Goal: Task Accomplishment & Management: Use online tool/utility

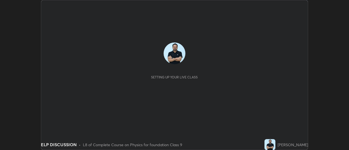
scroll to position [150, 348]
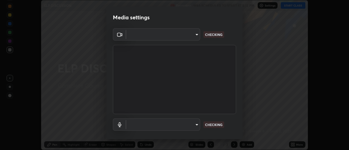
type input "1769541d7db8b910b2b6aaf592df5ff8660c63acaad49df9064175df0c6f581f"
type input "communications"
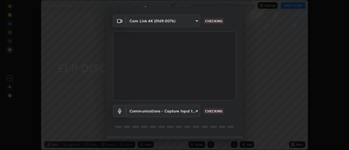
scroll to position [29, 0]
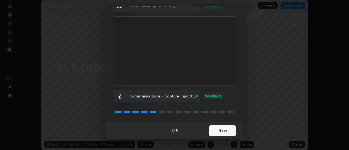
click at [228, 133] on button "Next" at bounding box center [222, 130] width 27 height 11
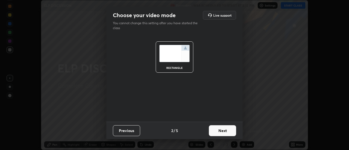
click at [230, 133] on button "Next" at bounding box center [222, 130] width 27 height 11
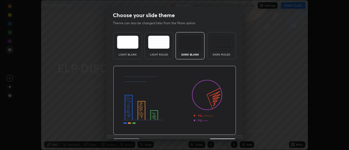
scroll to position [13, 0]
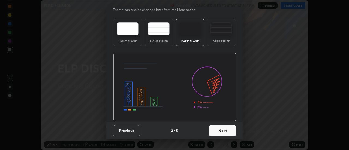
click at [225, 132] on button "Next" at bounding box center [222, 130] width 27 height 11
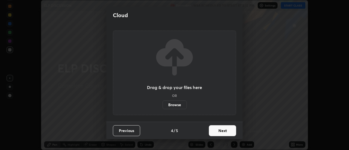
click at [225, 133] on button "Next" at bounding box center [222, 130] width 27 height 11
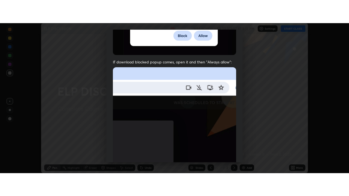
scroll to position [140, 0]
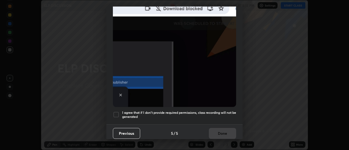
click at [211, 115] on h5 "I agree that if I don't provide required permissions, class recording will not …" at bounding box center [179, 115] width 114 height 8
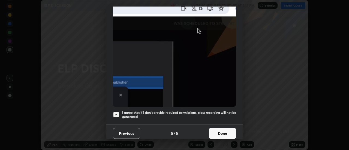
click at [217, 132] on button "Done" at bounding box center [222, 133] width 27 height 11
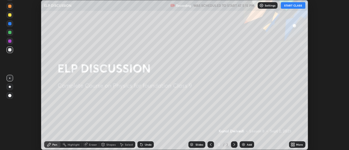
click at [296, 7] on button "START CLASS" at bounding box center [293, 5] width 25 height 7
click at [294, 145] on icon at bounding box center [293, 145] width 1 height 1
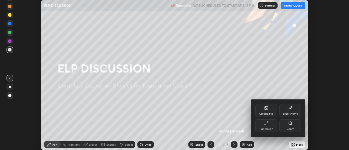
click at [271, 127] on div "Full screen" at bounding box center [266, 125] width 22 height 13
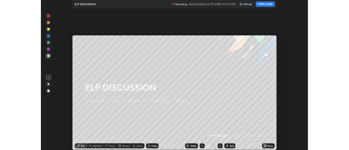
scroll to position [196, 349]
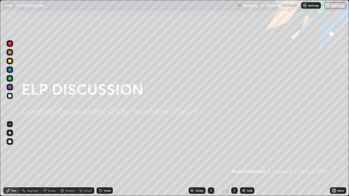
click at [244, 150] on div "Add" at bounding box center [247, 190] width 14 height 7
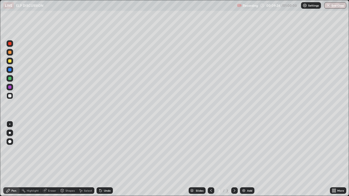
click at [242, 150] on img at bounding box center [243, 191] width 4 height 4
click at [244, 150] on img at bounding box center [243, 191] width 4 height 4
click at [247, 150] on div "Add" at bounding box center [249, 190] width 5 height 3
click at [242, 150] on img at bounding box center [243, 191] width 4 height 4
click at [100, 150] on icon at bounding box center [100, 191] width 2 height 2
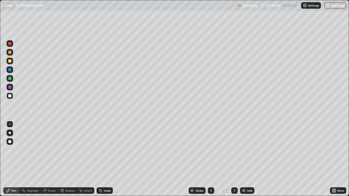
click at [101, 150] on icon at bounding box center [100, 191] width 4 height 4
click at [245, 150] on div "Add" at bounding box center [247, 190] width 14 height 7
click at [104, 150] on div "Undo" at bounding box center [107, 190] width 7 height 3
click at [249, 150] on div "Add" at bounding box center [249, 190] width 5 height 3
click at [11, 62] on div at bounding box center [9, 60] width 3 height 3
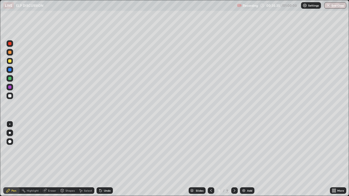
click at [108, 150] on div "Undo" at bounding box center [107, 190] width 7 height 3
click at [243, 150] on img at bounding box center [243, 191] width 4 height 4
click at [11, 79] on div at bounding box center [9, 78] width 3 height 3
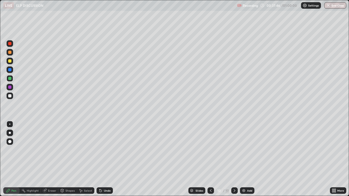
click at [210, 150] on icon at bounding box center [210, 191] width 4 height 4
click at [233, 150] on icon at bounding box center [234, 191] width 4 height 4
click at [247, 150] on div "Add" at bounding box center [249, 190] width 5 height 3
click at [248, 150] on div "Add" at bounding box center [249, 190] width 5 height 3
click at [337, 7] on button "End Class" at bounding box center [336, 5] width 22 height 7
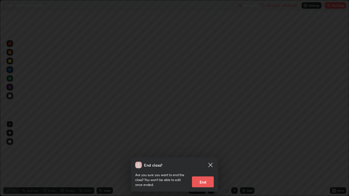
click at [205, 150] on button "End" at bounding box center [203, 182] width 22 height 11
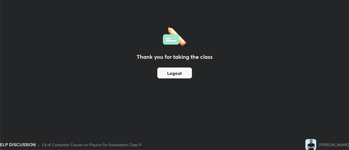
scroll to position [27097, 26898]
